Goal: Task Accomplishment & Management: Manage account settings

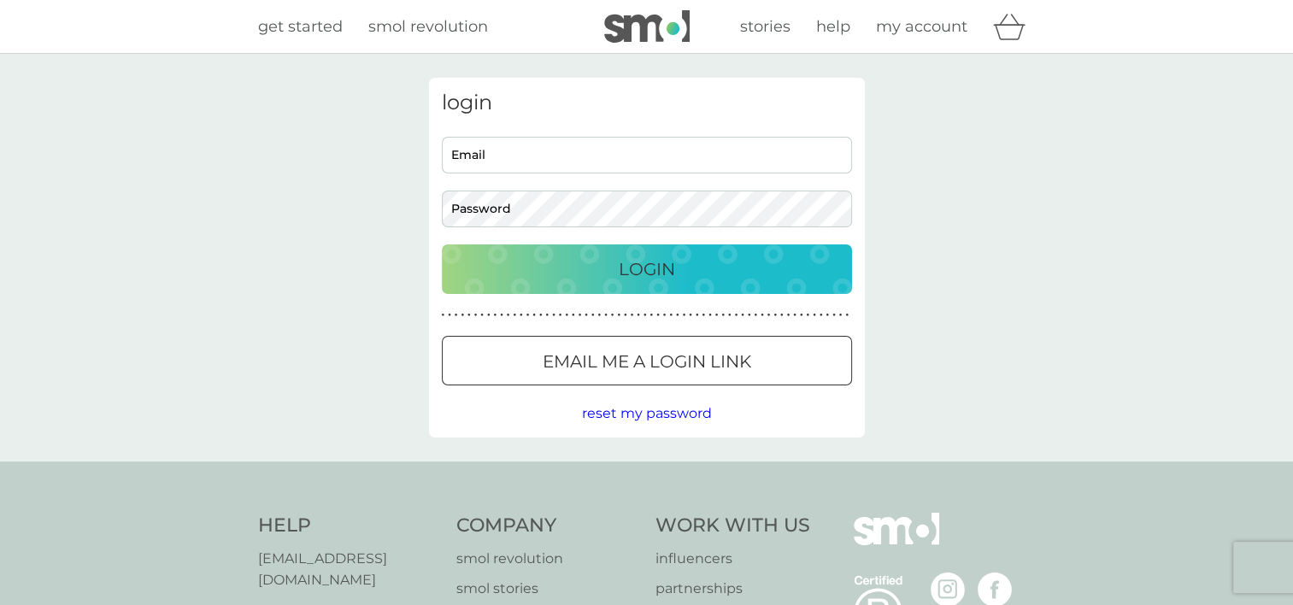
click at [551, 162] on input "Email" at bounding box center [647, 155] width 410 height 37
type input "[EMAIL_ADDRESS][DOMAIN_NAME]"
click at [442, 244] on button "Login" at bounding box center [647, 269] width 410 height 50
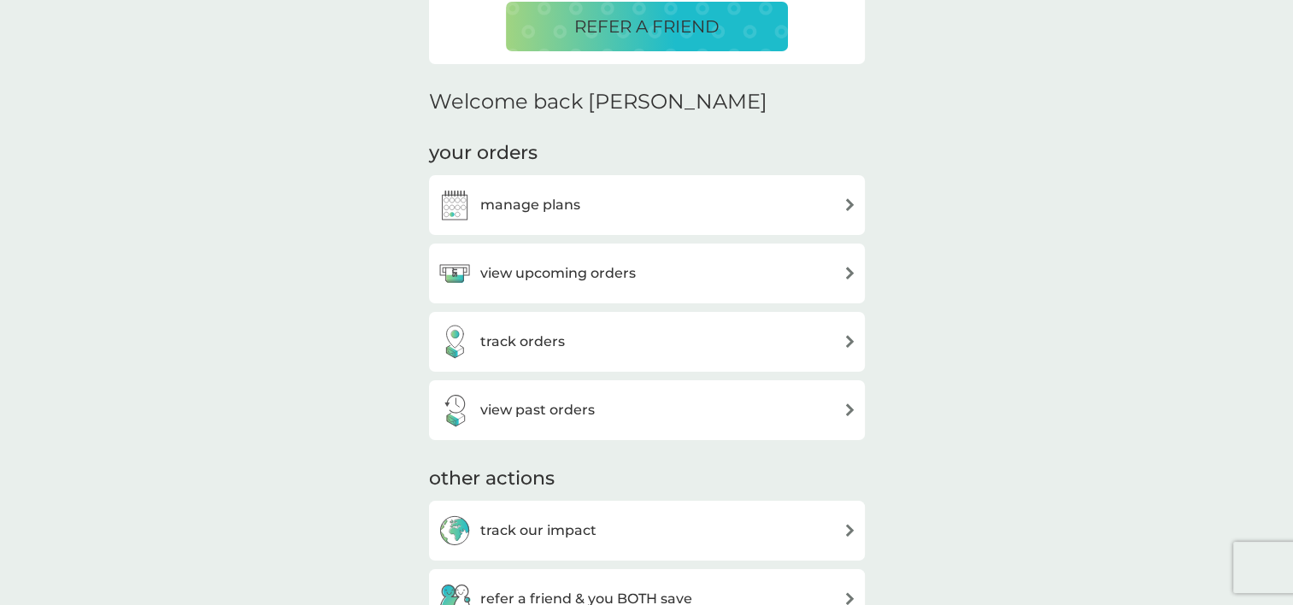
scroll to position [598, 0]
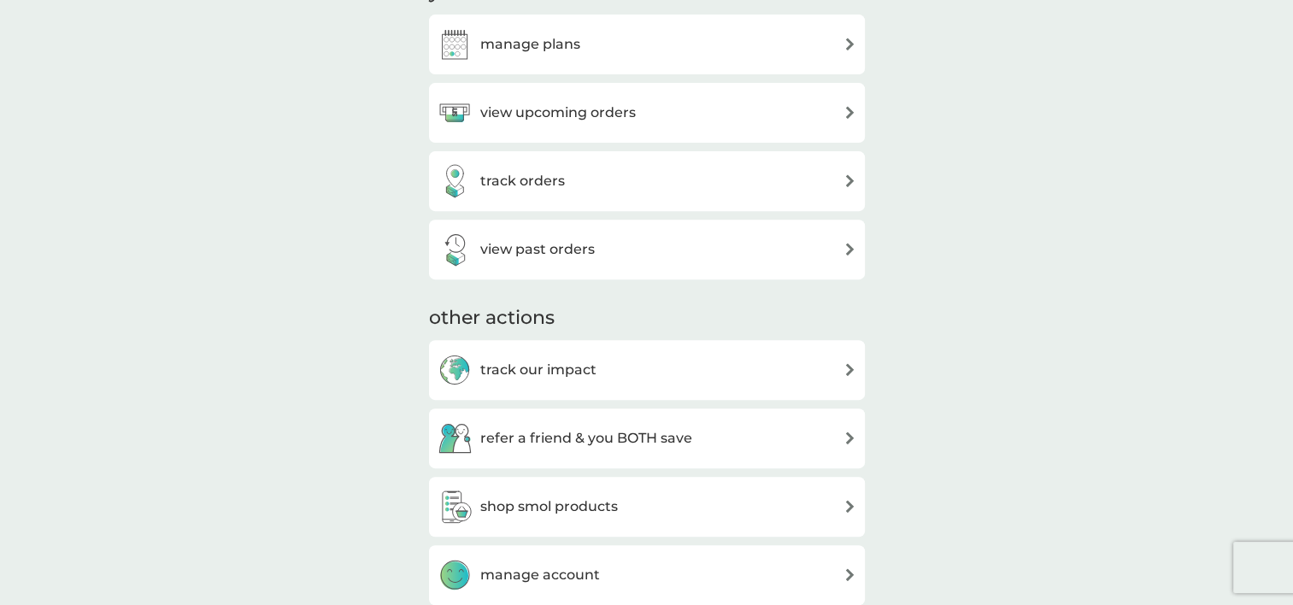
click at [530, 59] on div "manage plans" at bounding box center [508, 44] width 143 height 34
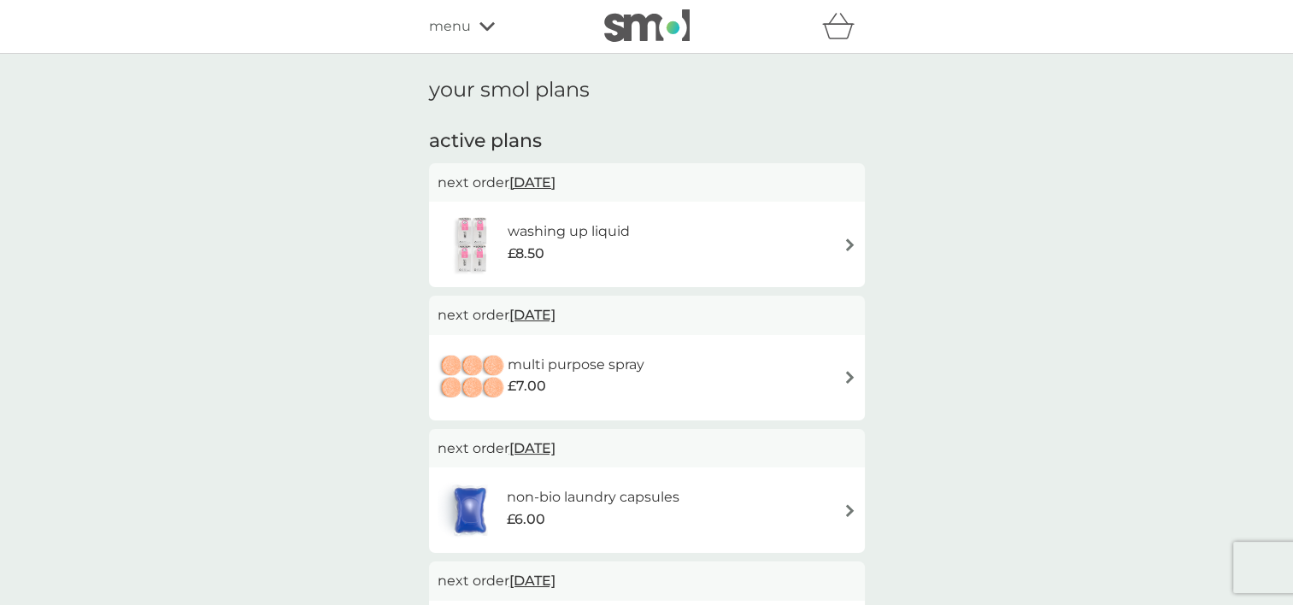
click at [555, 181] on span "20 Oct 2025" at bounding box center [532, 182] width 46 height 33
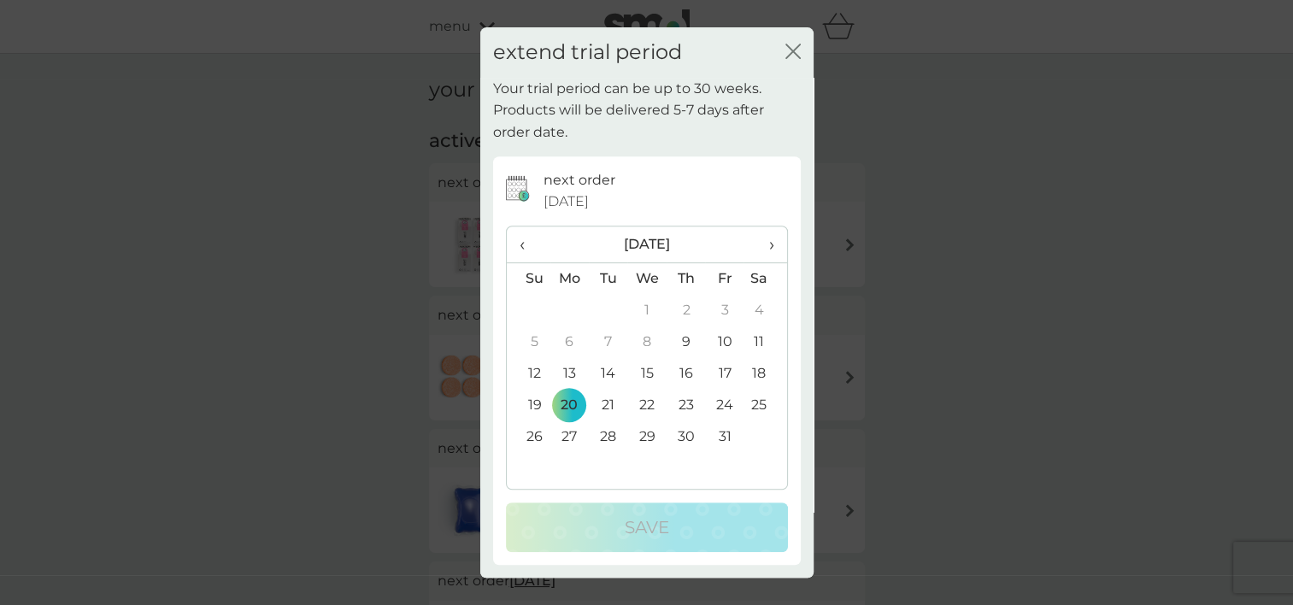
click at [601, 150] on div "Your trial period can be up to 30 weeks. Products will be delivered 5-7 days af…" at bounding box center [646, 328] width 333 height 500
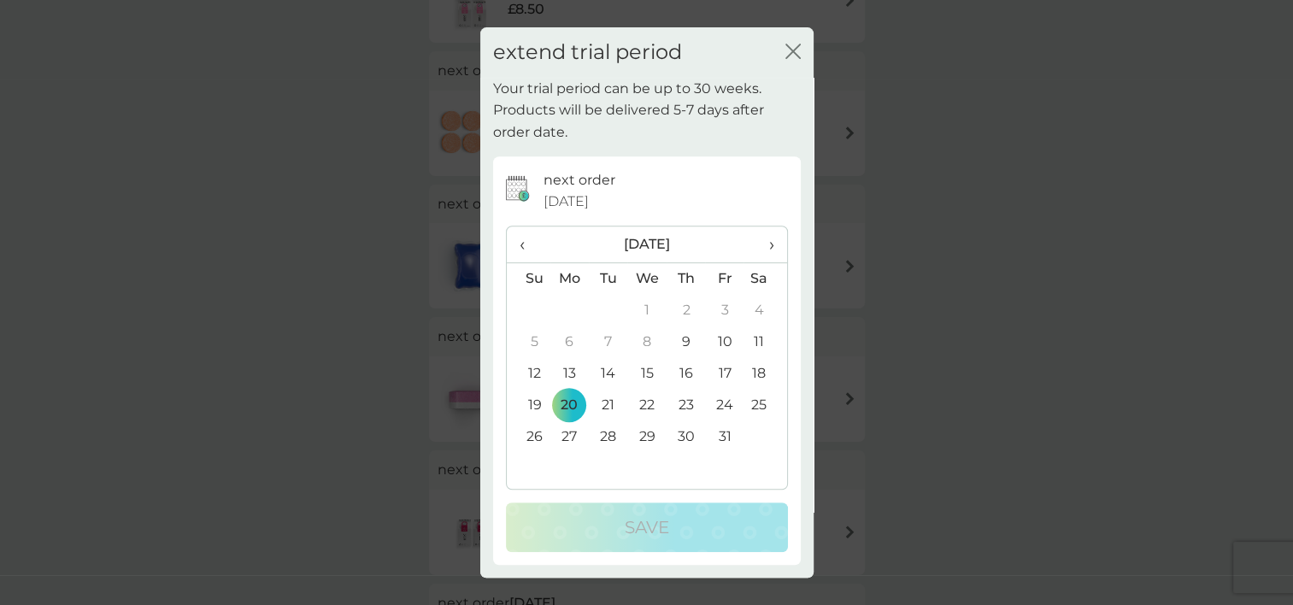
scroll to position [427, 0]
click at [796, 58] on icon "close" at bounding box center [792, 51] width 15 height 15
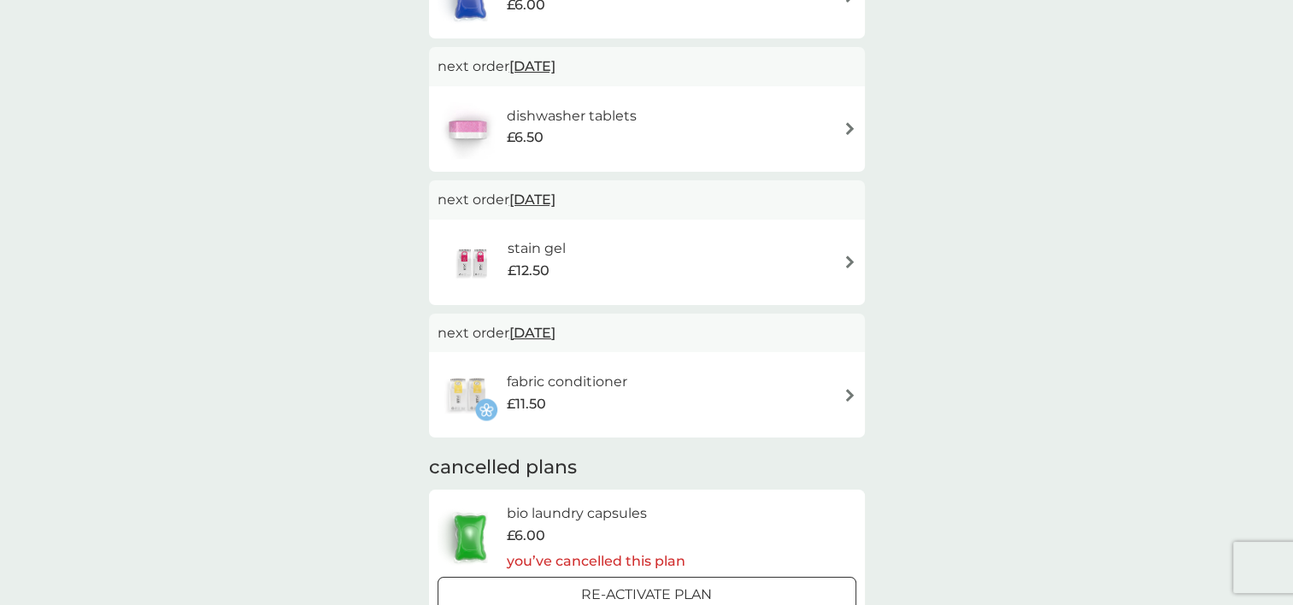
scroll to position [513, 0]
click at [636, 395] on div "fabric conditioner £11.50" at bounding box center [576, 397] width 138 height 48
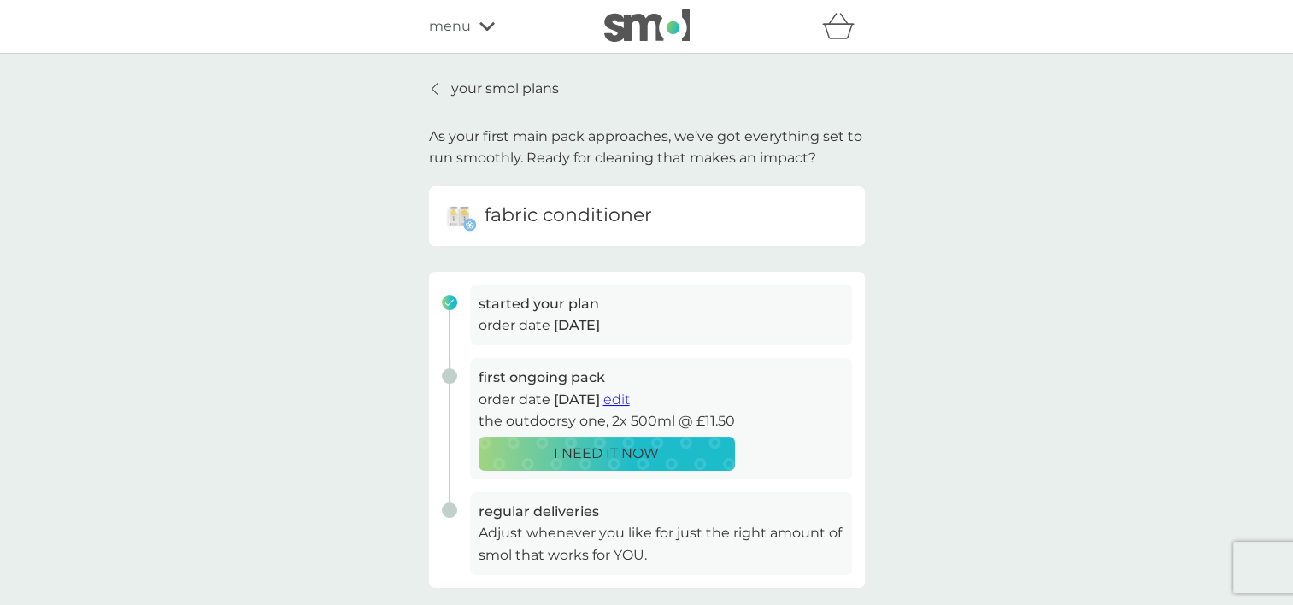
click at [592, 314] on p "order date 6 Oct 2025" at bounding box center [660, 325] width 365 height 22
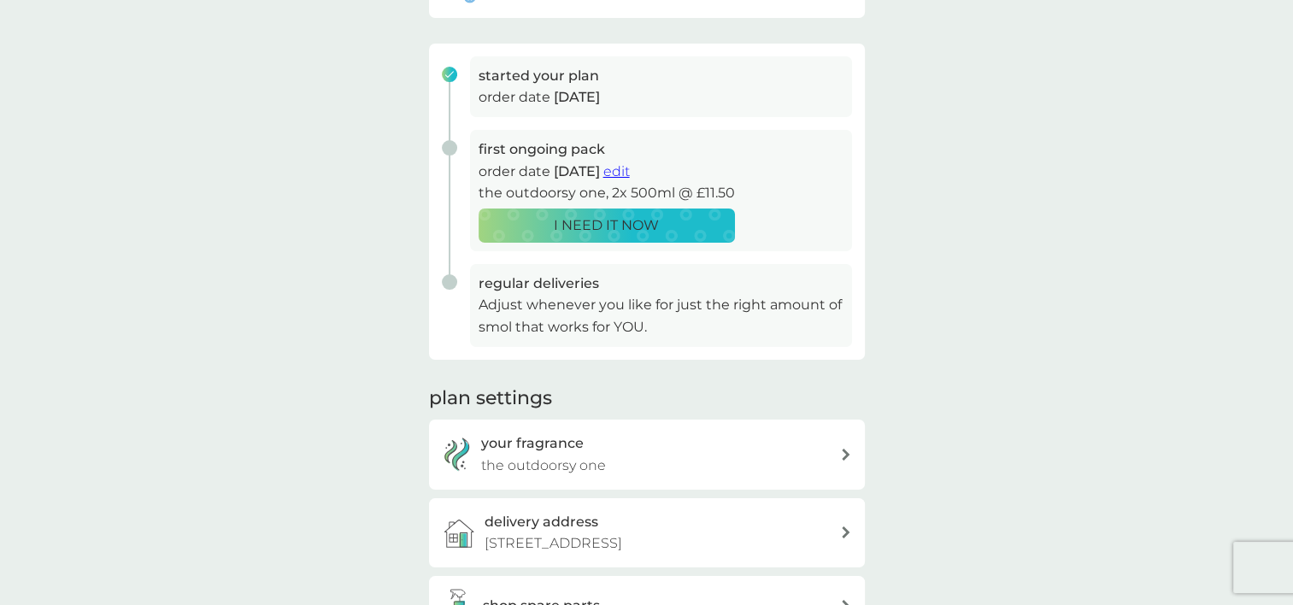
scroll to position [85, 0]
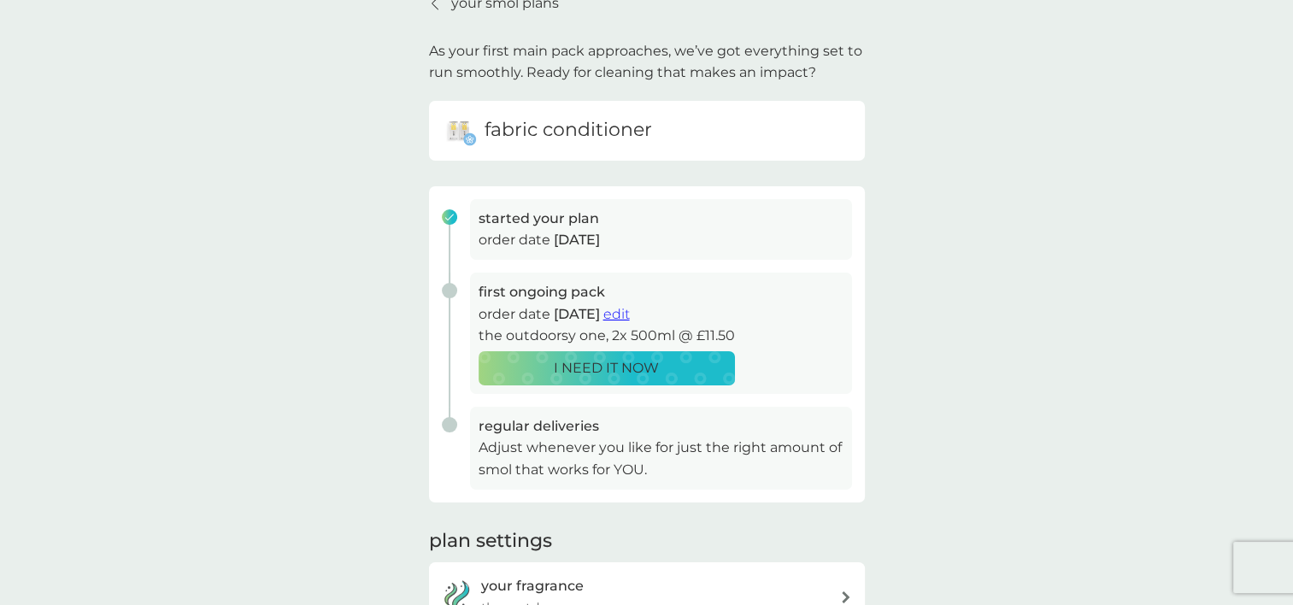
click at [630, 320] on span "edit" at bounding box center [616, 314] width 26 height 16
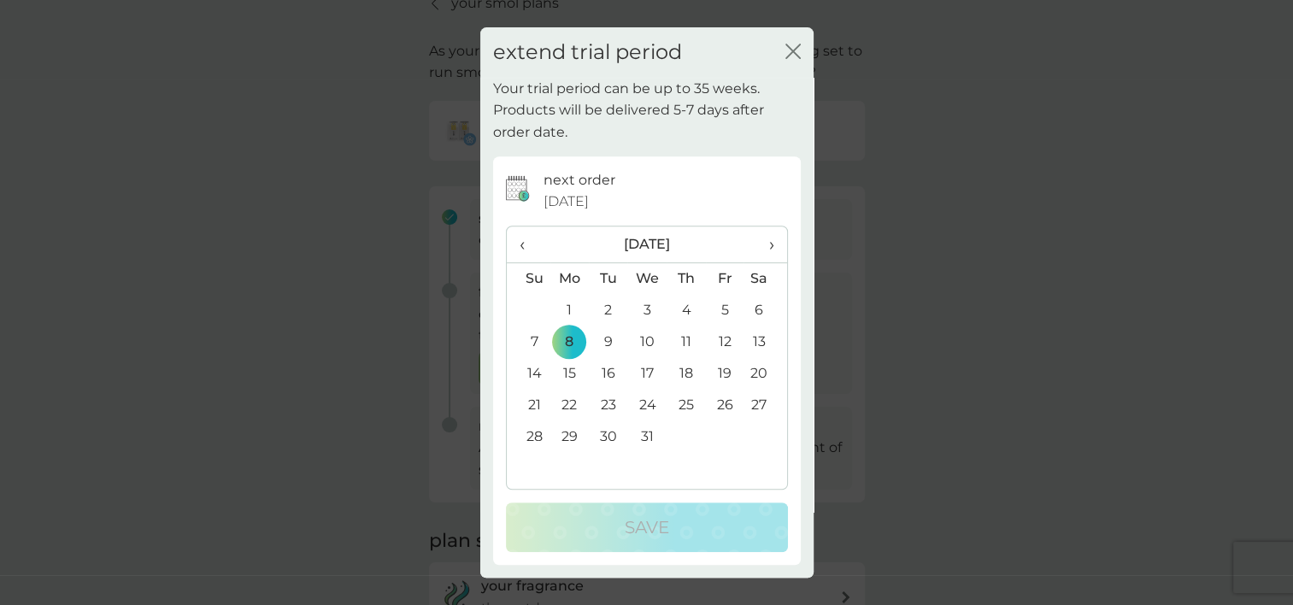
click at [793, 54] on icon "close" at bounding box center [792, 51] width 15 height 15
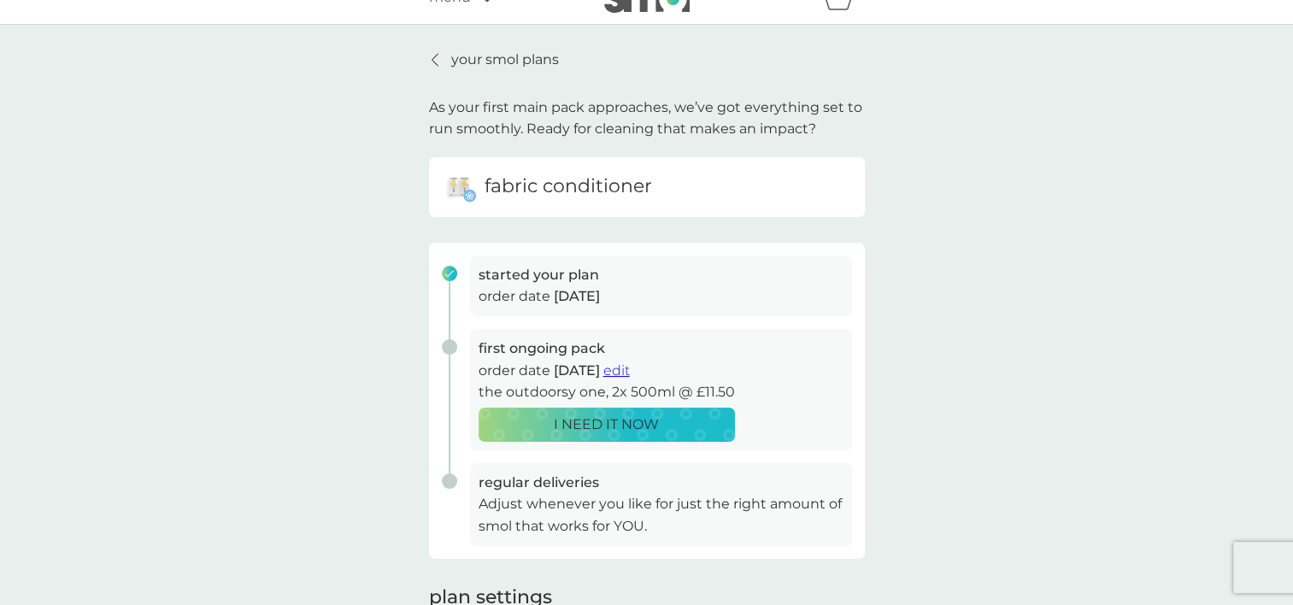
scroll to position [0, 0]
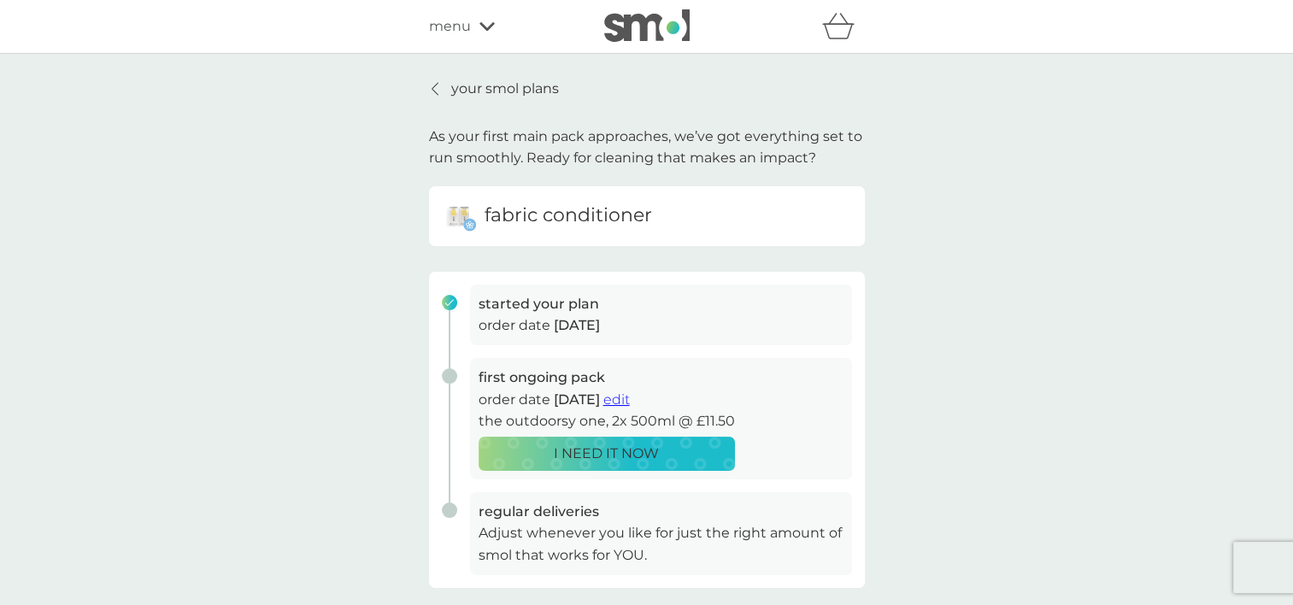
click at [477, 27] on div "menu" at bounding box center [501, 26] width 145 height 22
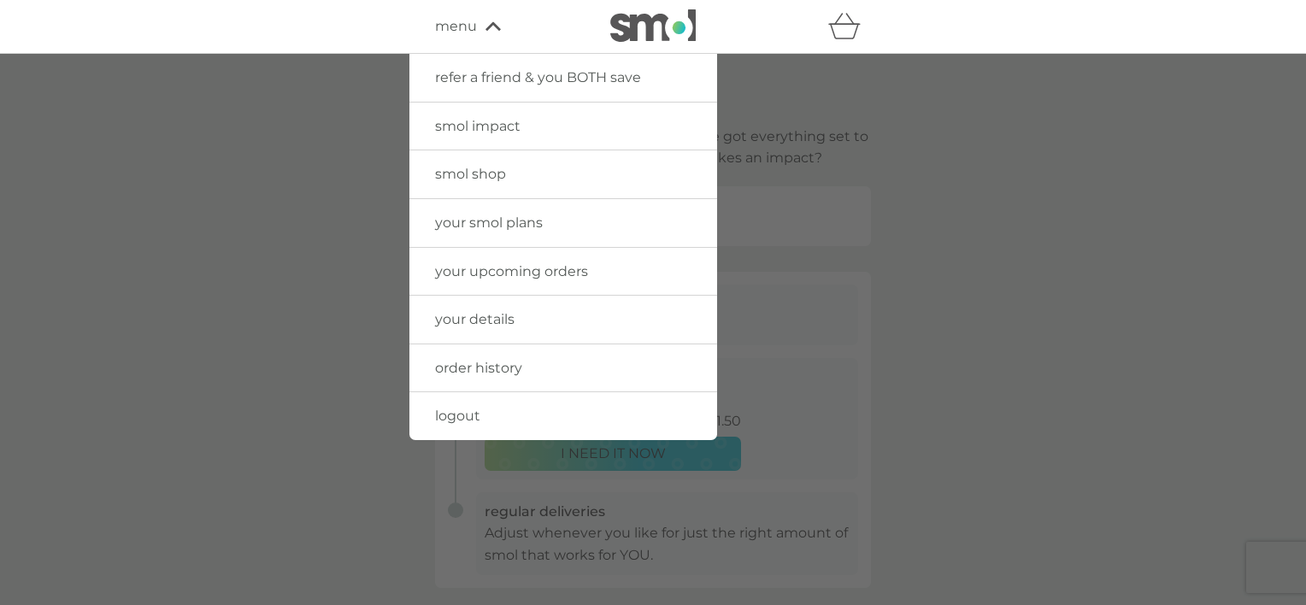
click at [514, 225] on span "your smol plans" at bounding box center [489, 222] width 108 height 16
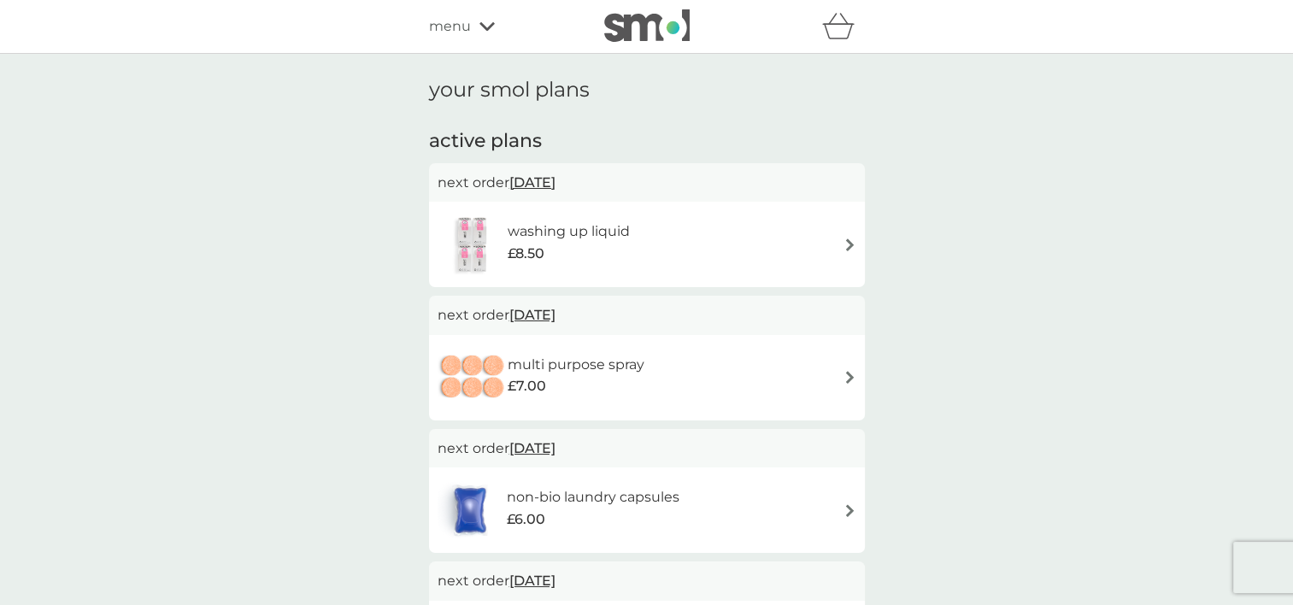
scroll to position [342, 0]
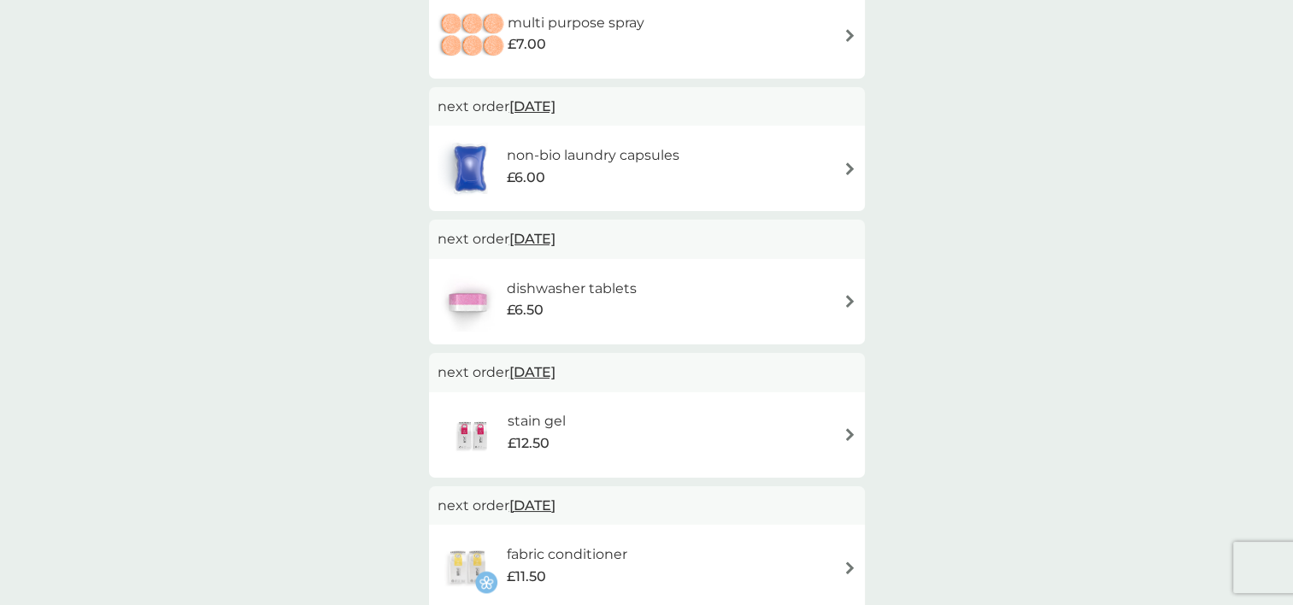
click at [547, 284] on h6 "dishwasher tablets" at bounding box center [572, 289] width 130 height 22
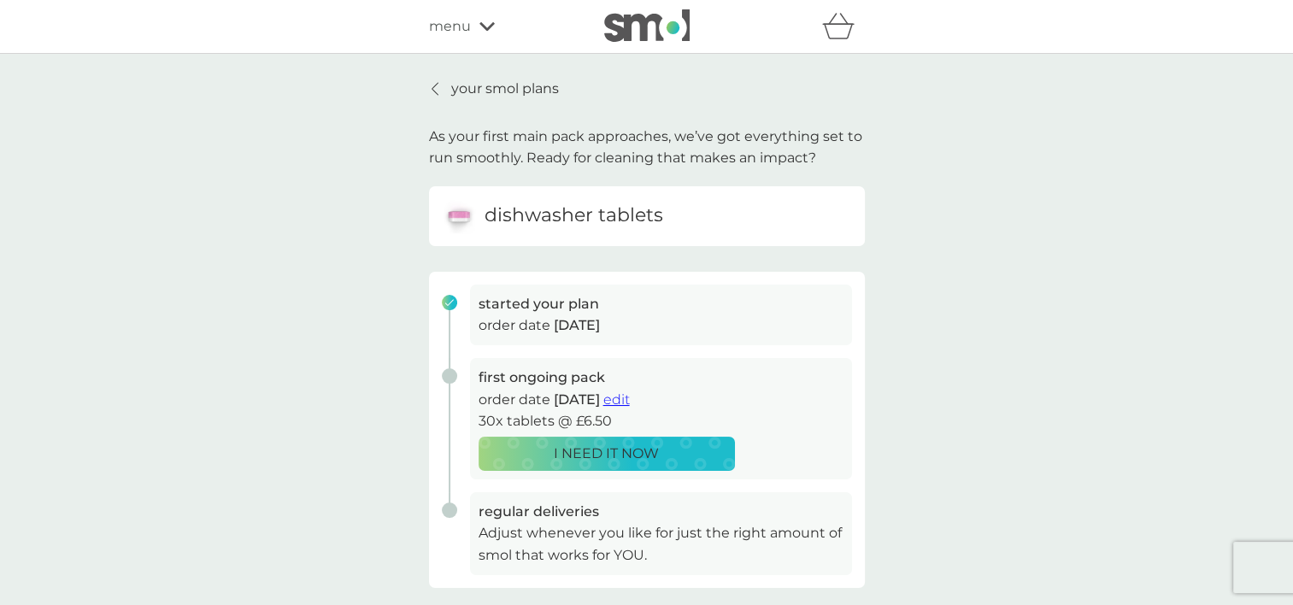
click at [433, 89] on icon at bounding box center [434, 89] width 7 height 14
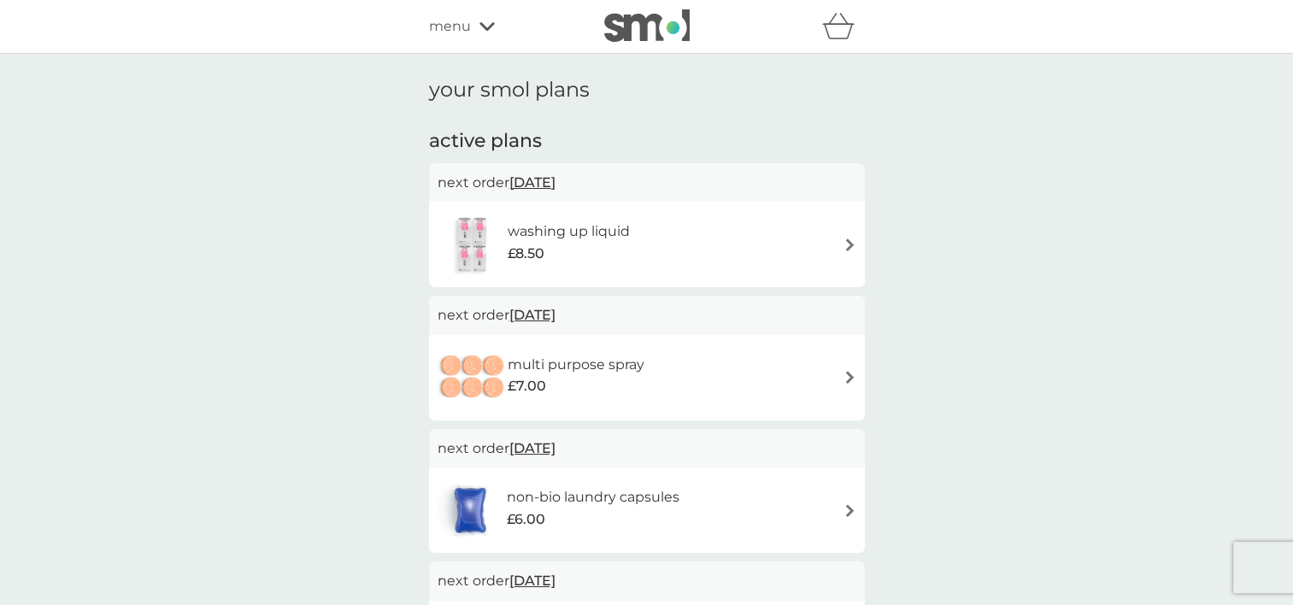
click at [471, 21] on div "menu" at bounding box center [501, 26] width 145 height 22
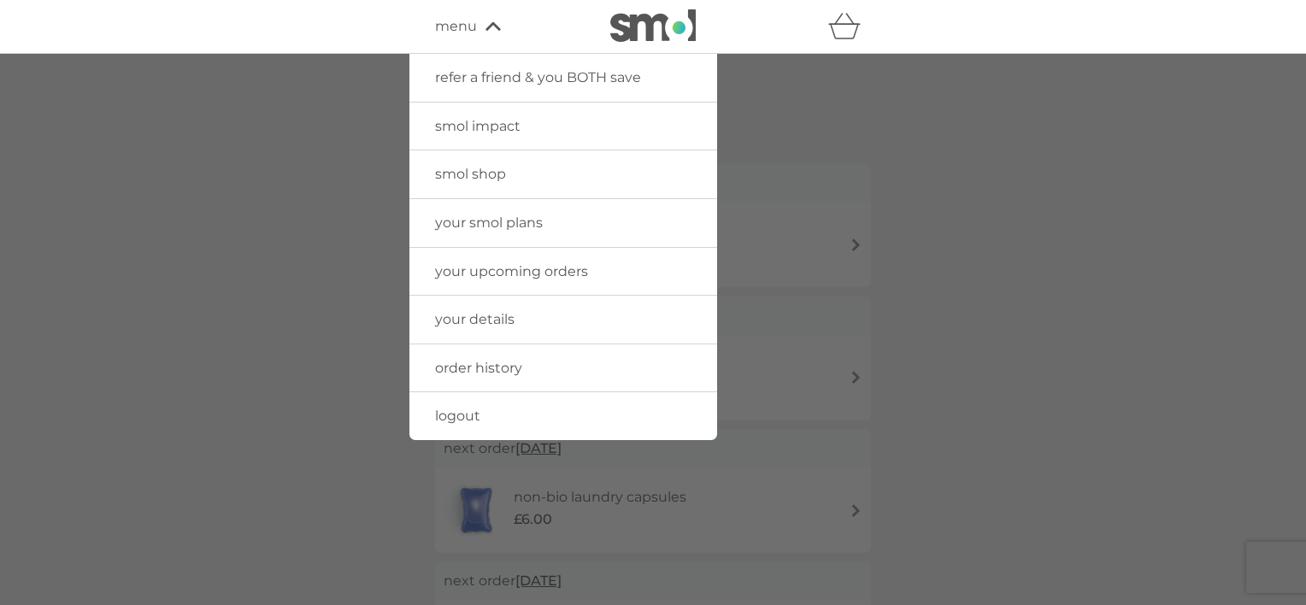
click at [584, 267] on span "your upcoming orders" at bounding box center [511, 271] width 153 height 16
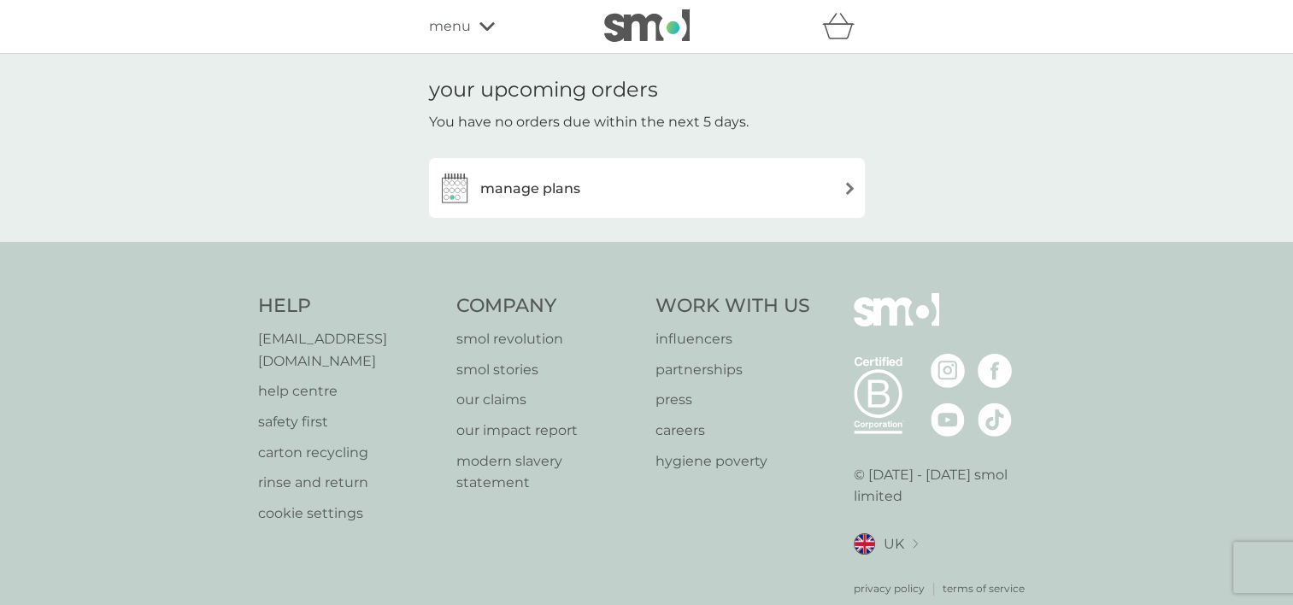
click at [474, 209] on div "manage plans" at bounding box center [647, 188] width 436 height 60
click at [507, 189] on h3 "manage plans" at bounding box center [530, 189] width 100 height 22
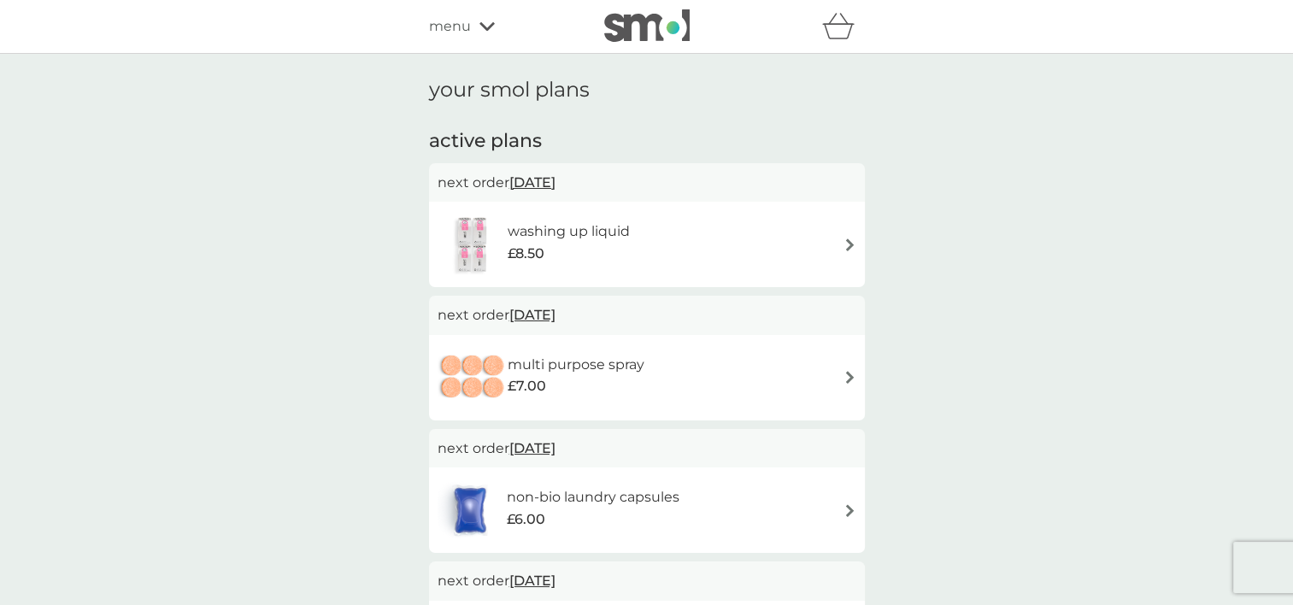
click at [482, 27] on icon at bounding box center [486, 26] width 15 height 9
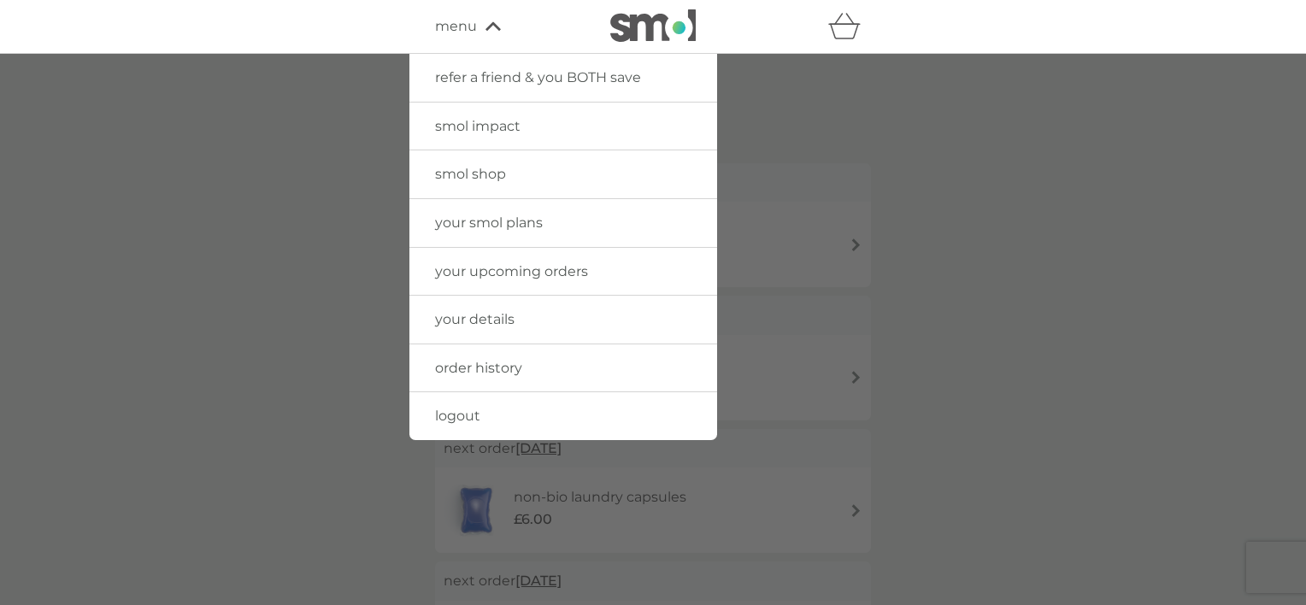
click at [526, 367] on link "order history" at bounding box center [563, 368] width 308 height 48
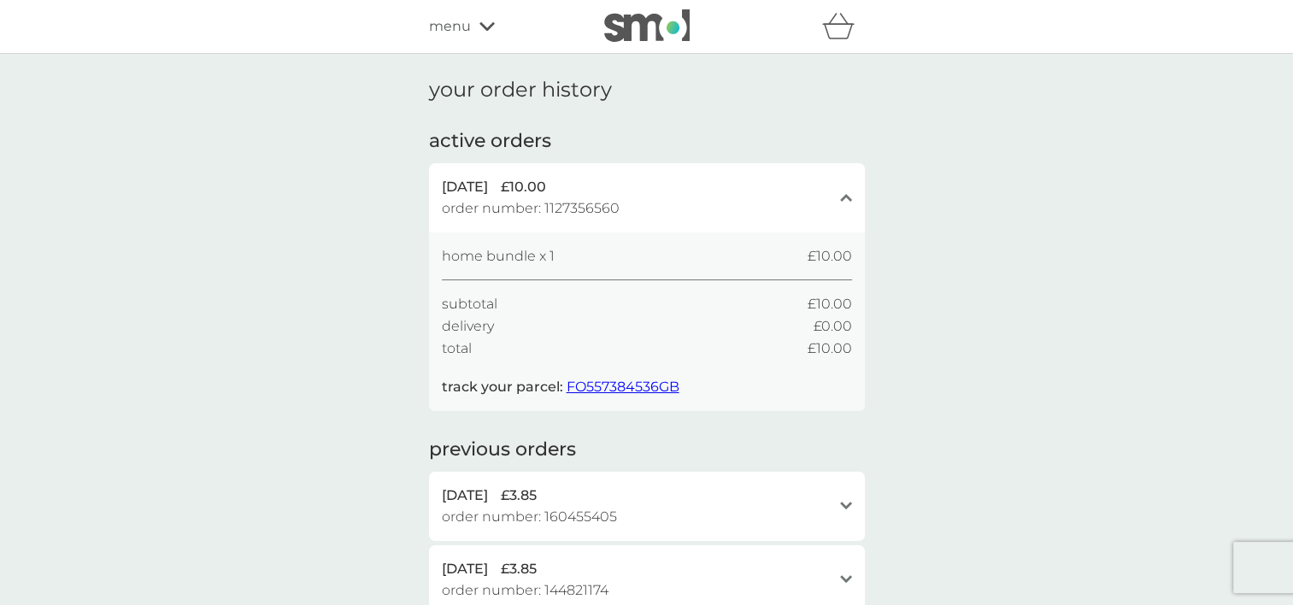
click at [759, 179] on div "6 Oct 2025 £10.00" at bounding box center [637, 187] width 390 height 22
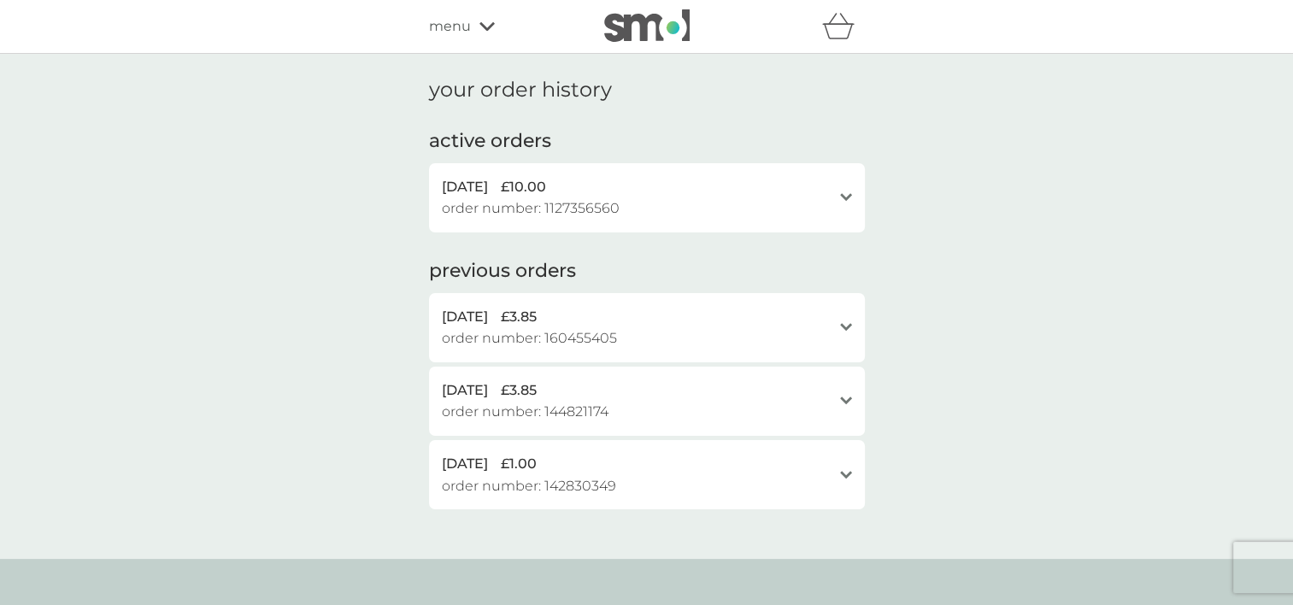
click at [759, 179] on div "6 Oct 2025 £10.00" at bounding box center [637, 187] width 390 height 22
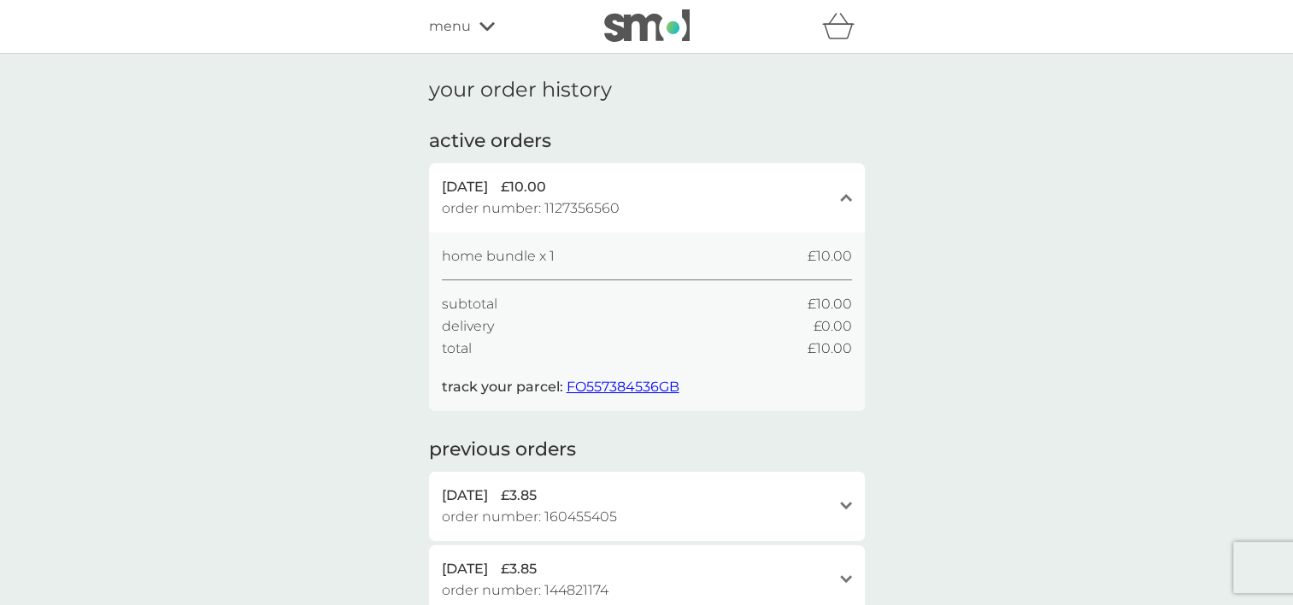
click at [619, 379] on span "FO557384536GB" at bounding box center [622, 387] width 113 height 16
